Goal: Task Accomplishment & Management: Manage account settings

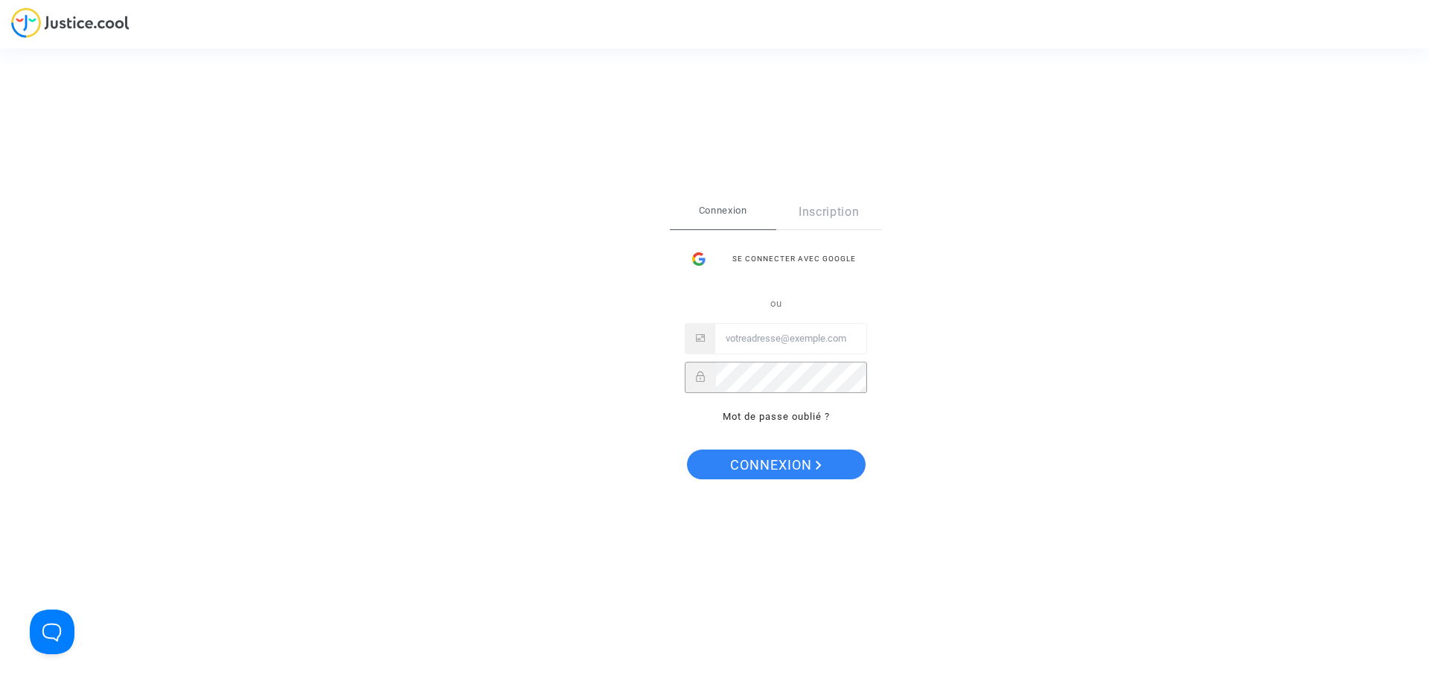
drag, startPoint x: 796, startPoint y: 338, endPoint x: 789, endPoint y: 349, distance: 13.4
click at [796, 337] on input "Email" at bounding box center [790, 339] width 151 height 30
paste input "[EMAIL_ADDRESS][DOMAIN_NAME]"
type input "[EMAIL_ADDRESS][DOMAIN_NAME]"
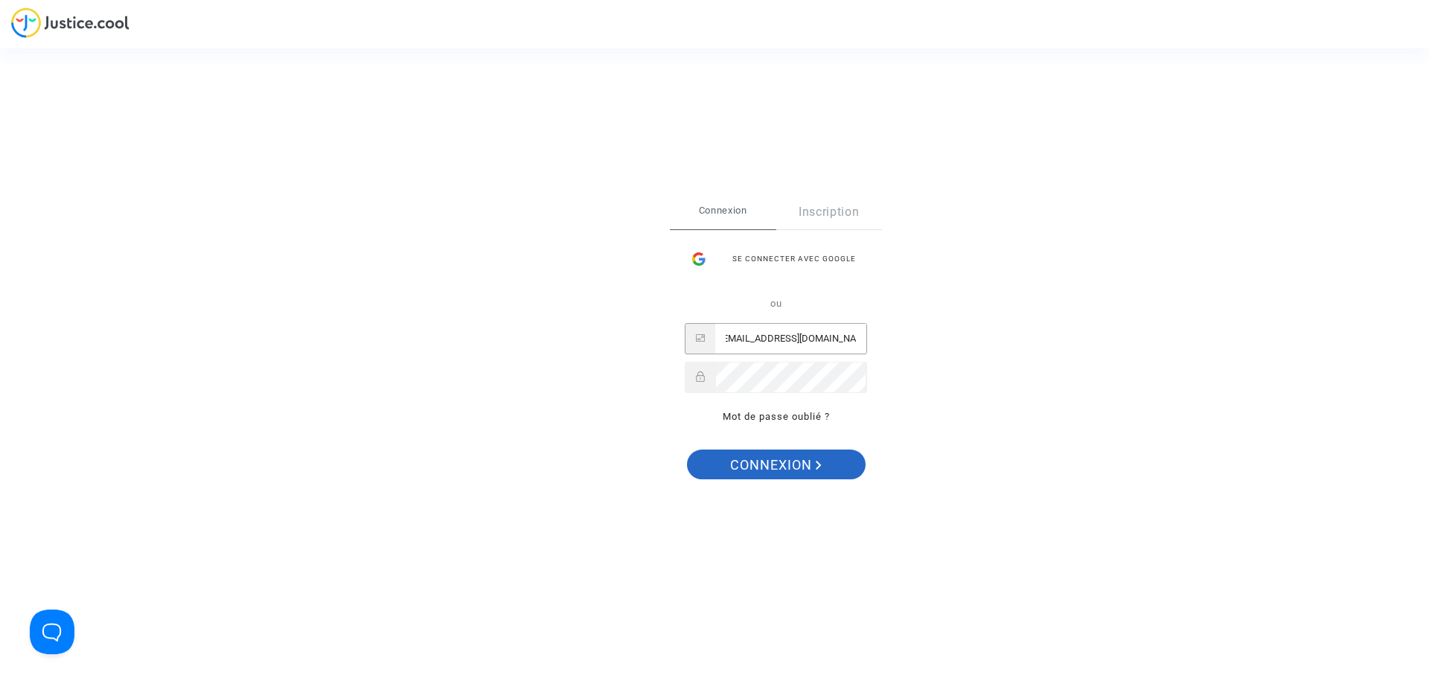
click at [742, 466] on span "Connexion" at bounding box center [776, 465] width 92 height 31
